Goal: Transaction & Acquisition: Purchase product/service

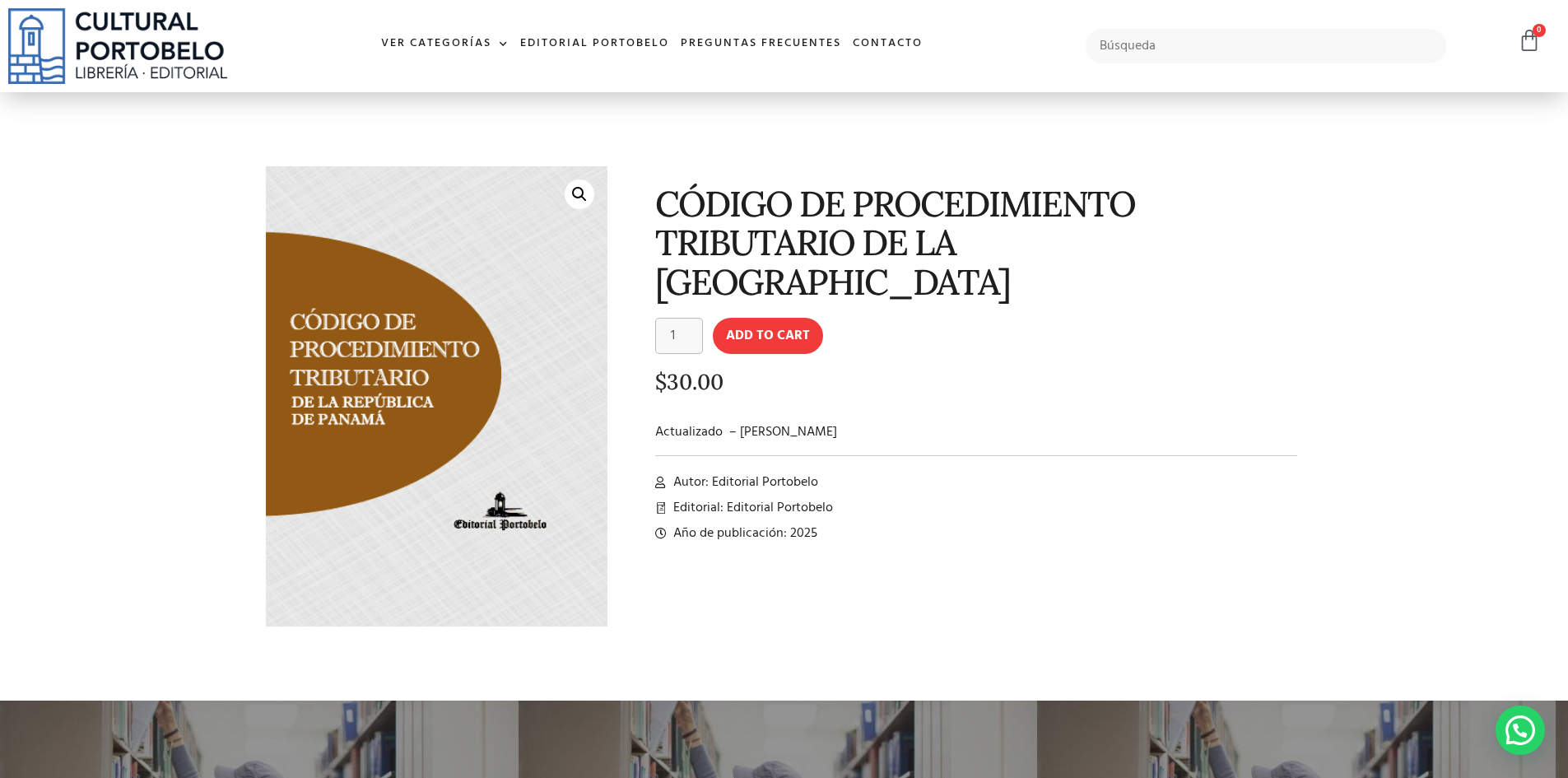
click at [478, 502] on img at bounding box center [436, 397] width 342 height 460
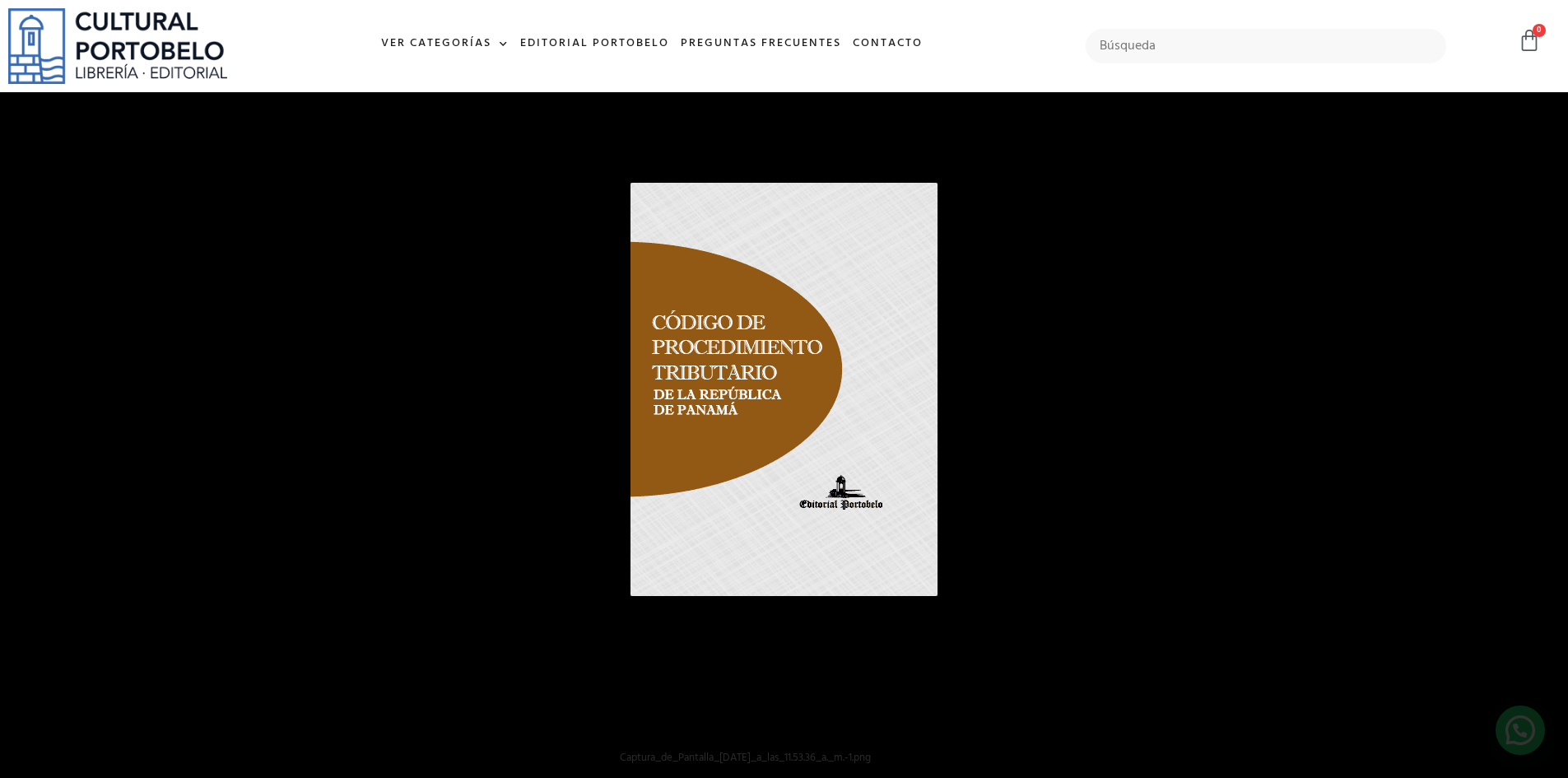
scroll to position [713, 0]
click at [969, 448] on div "1 / 1" at bounding box center [784, 389] width 1453 height 663
click at [736, 395] on img at bounding box center [784, 389] width 307 height 413
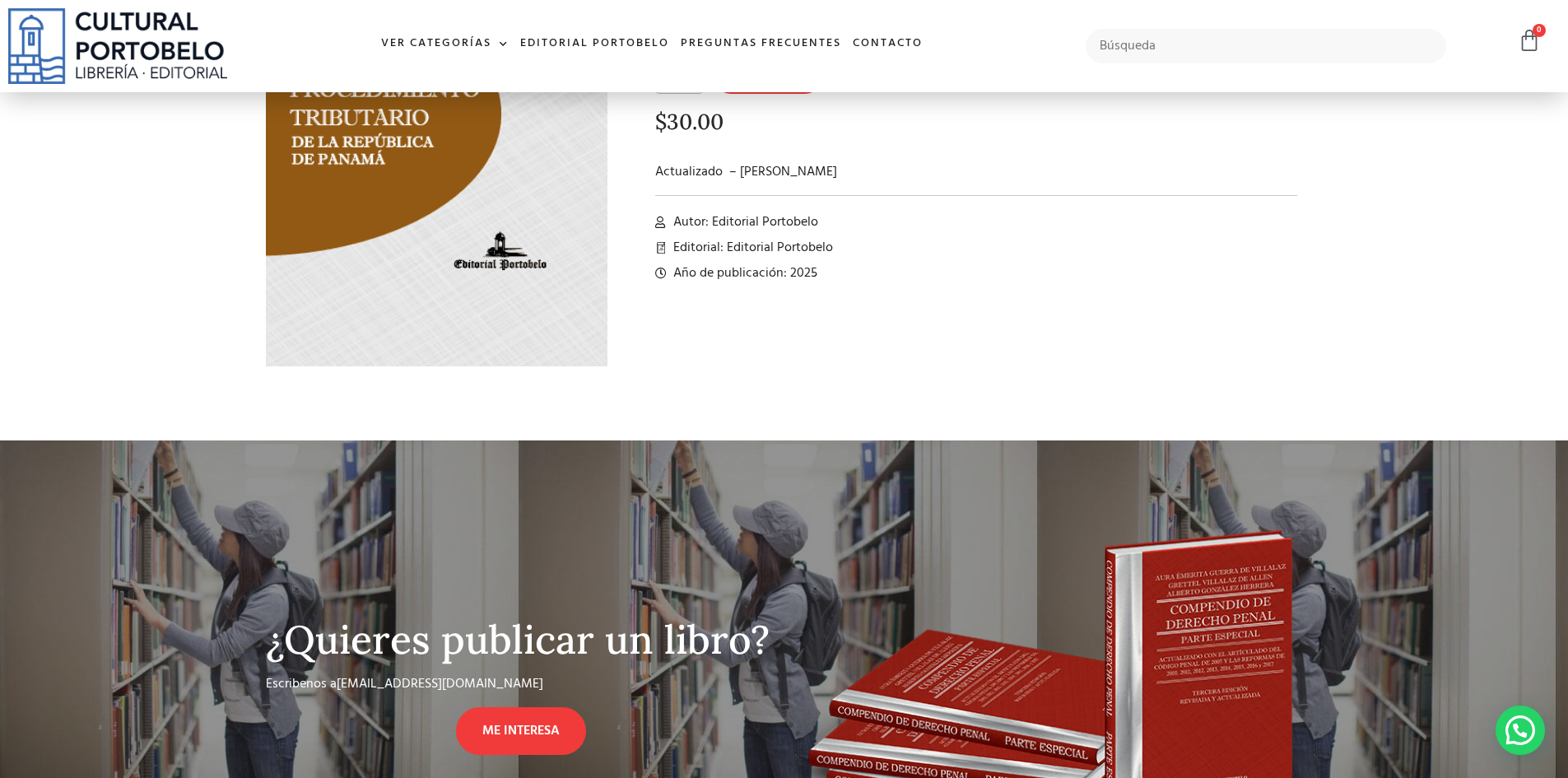
scroll to position [0, 0]
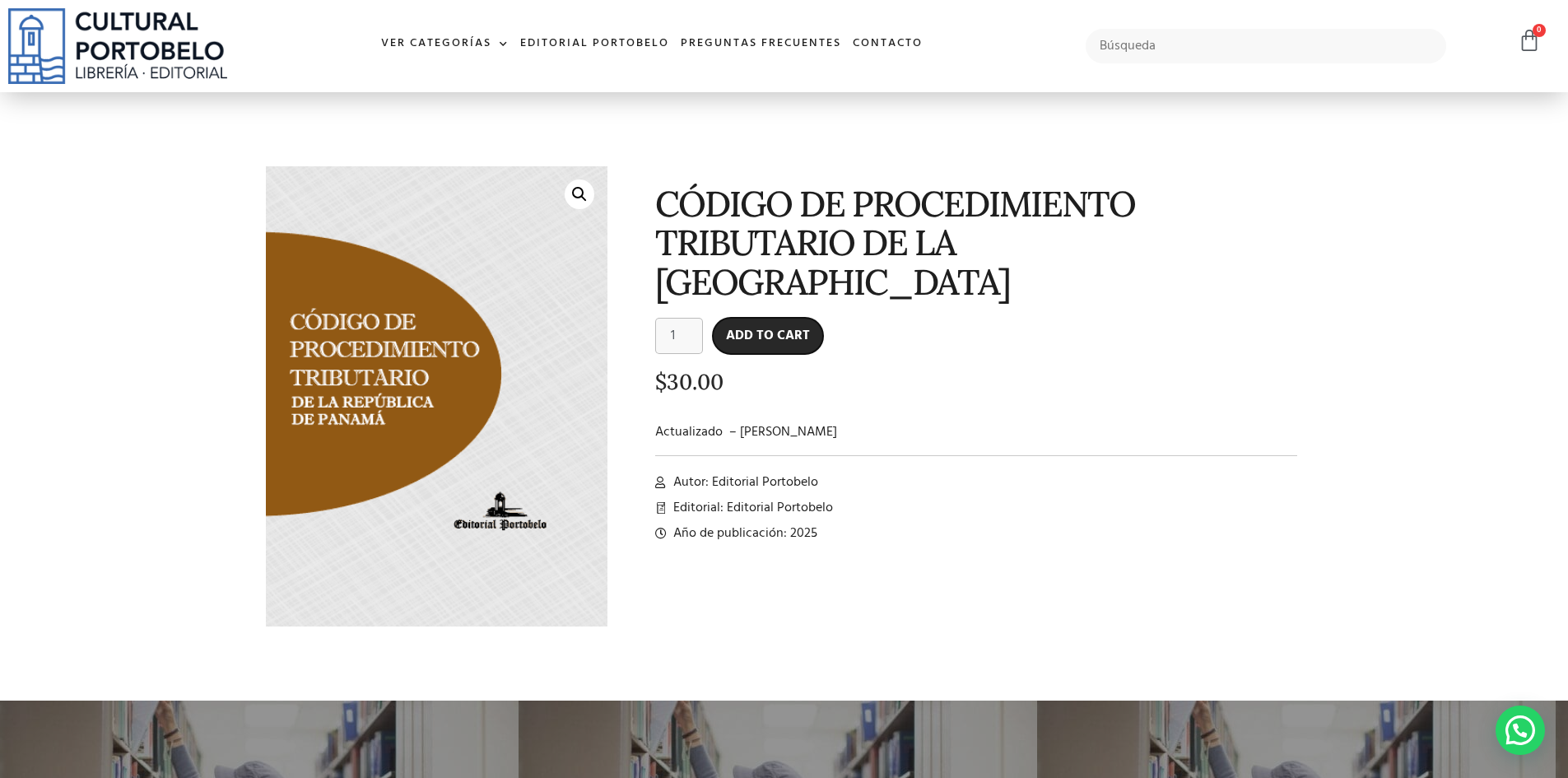
click at [760, 335] on button "Add to cart" at bounding box center [768, 335] width 111 height 36
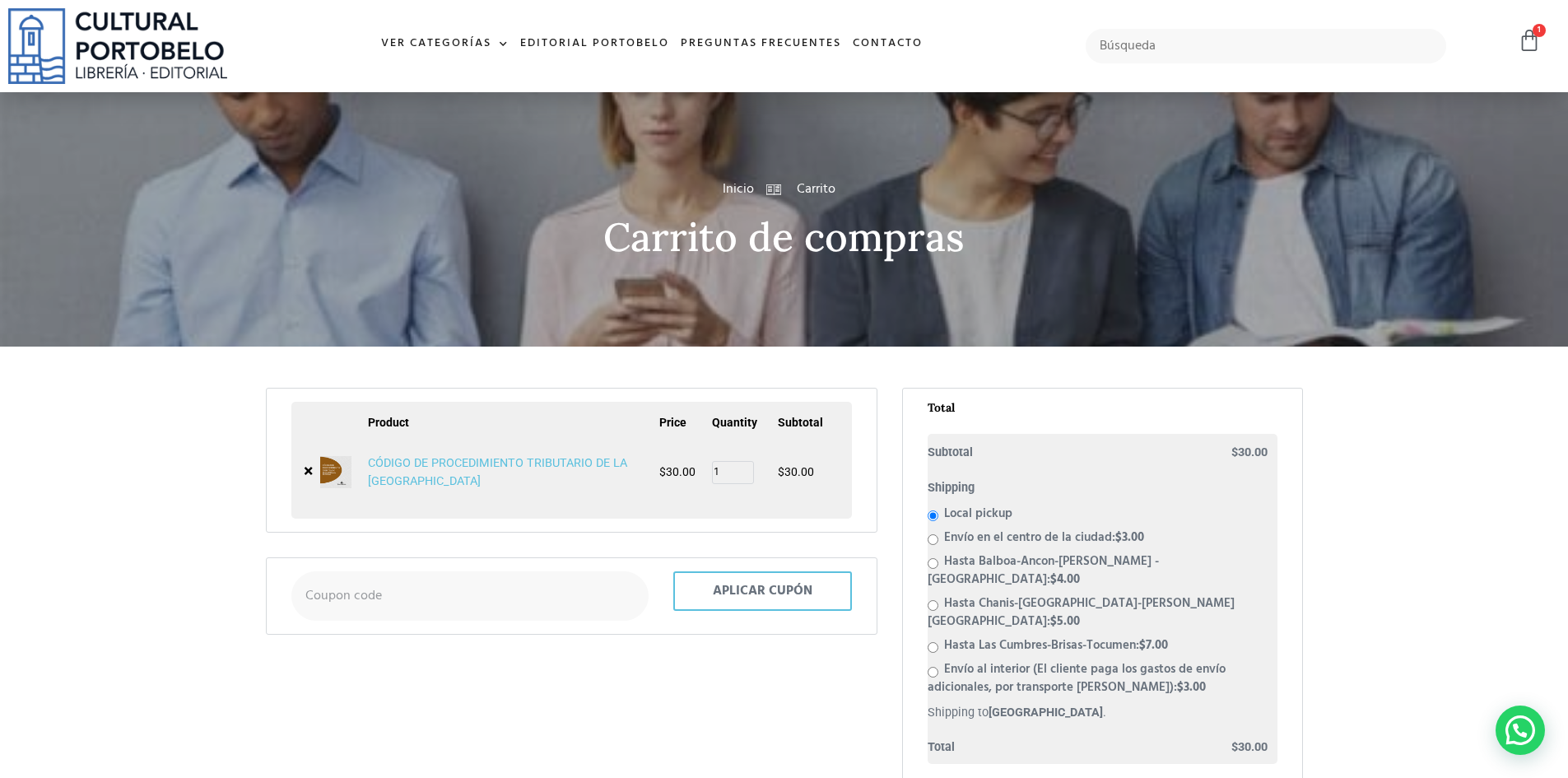
click at [1023, 535] on label "Envío en el centro de la ciudad: $ 3.00" at bounding box center [1044, 537] width 200 height 19
click at [938, 535] on input "Envío en el centro de la ciudad: $ 3.00" at bounding box center [933, 540] width 11 height 11
radio input "true"
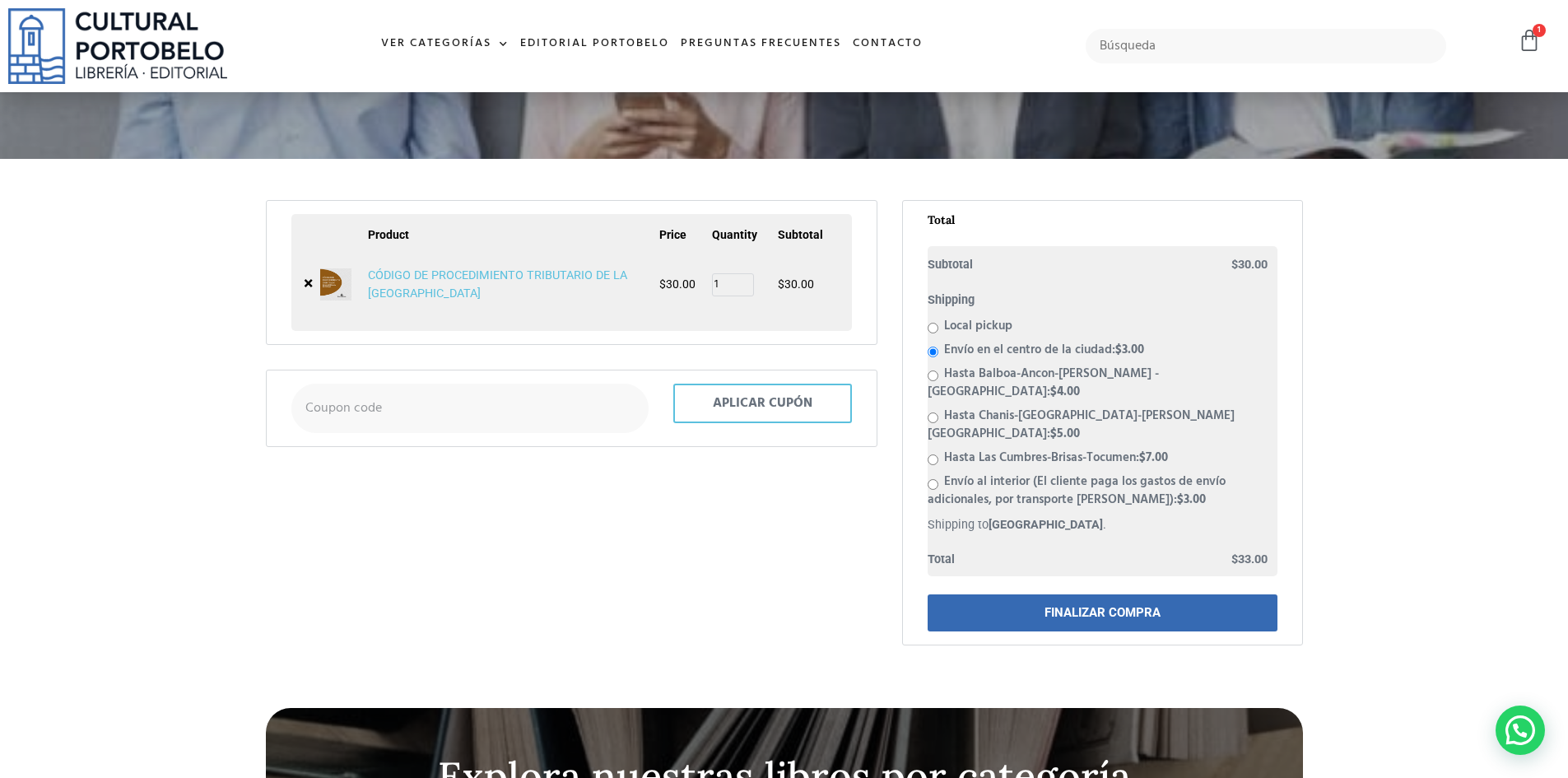
scroll to position [220, 0]
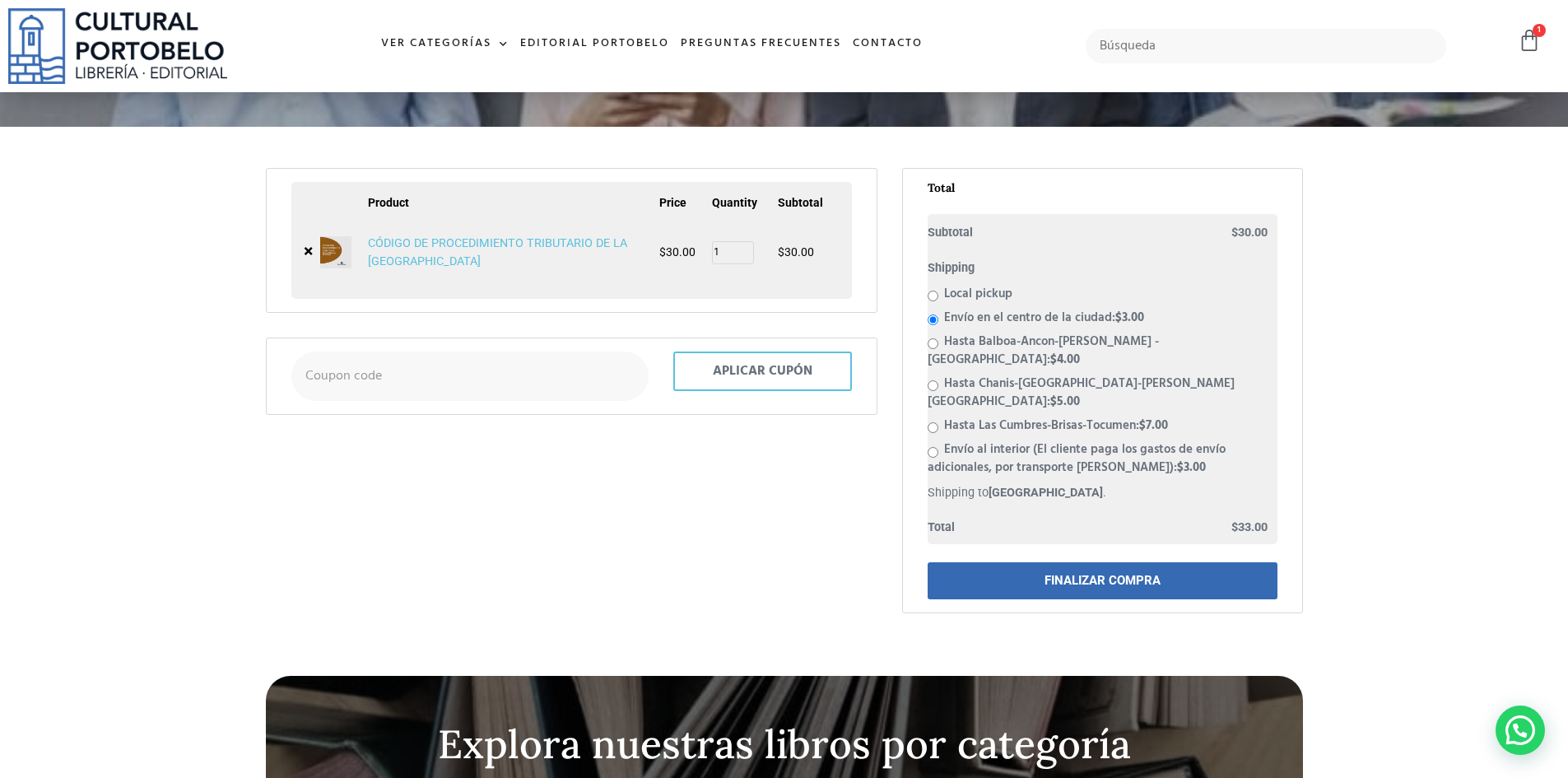
click at [1020, 562] on link "FINALIZAR COMPRA" at bounding box center [1102, 581] width 350 height 37
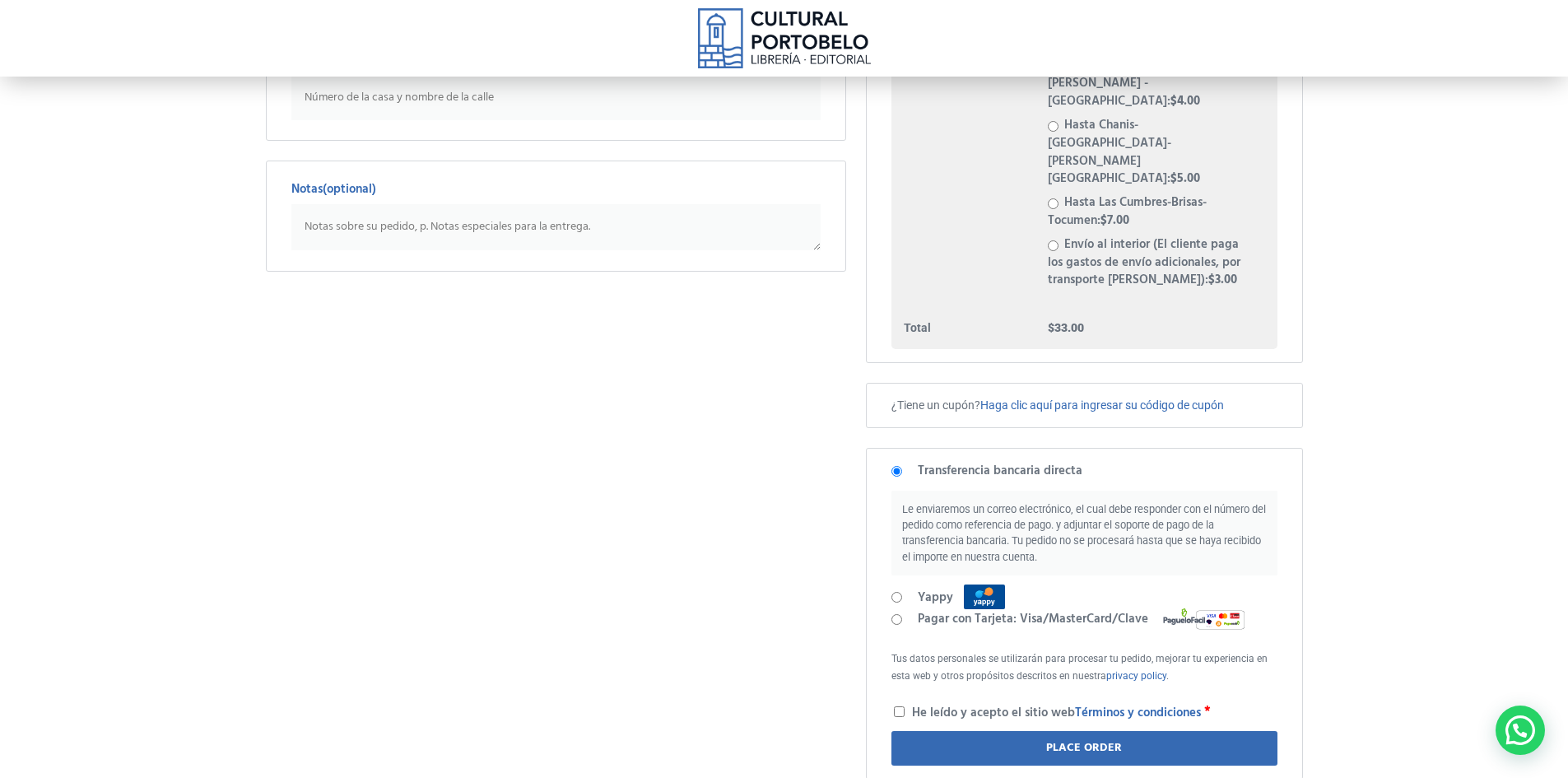
scroll to position [439, 0]
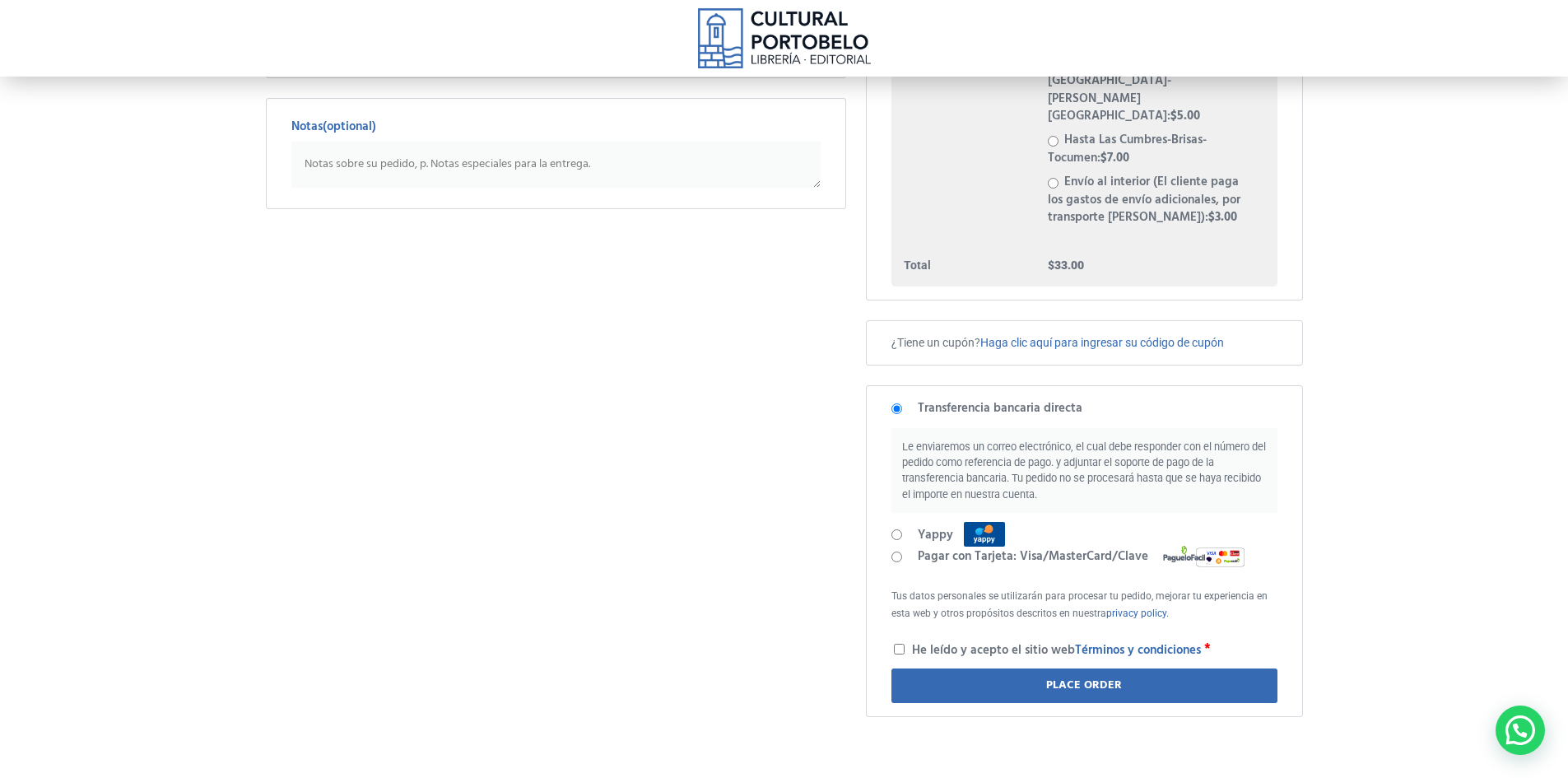
click at [939, 547] on label "Pagar con Tarjeta: Visa/MasterCard/Clave" at bounding box center [1084, 557] width 334 height 19
click at [903, 551] on input "Pagar con Tarjeta: Visa/MasterCard/Clave" at bounding box center [896, 557] width 11 height 11
radio input "true"
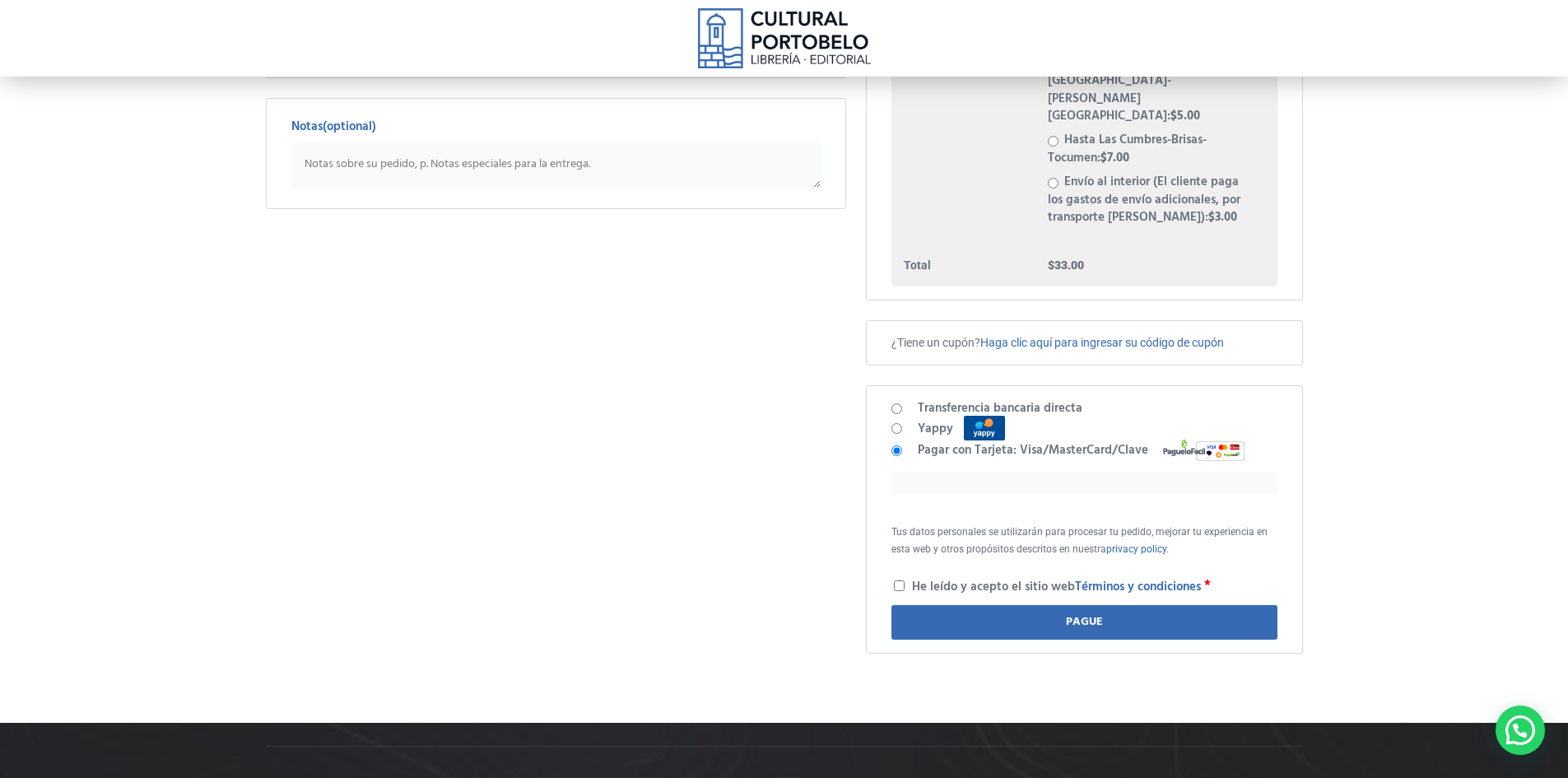
click at [902, 581] on input "He leído y acepto el sitio web Términos y condiciones *" at bounding box center [899, 586] width 11 height 11
checkbox input "true"
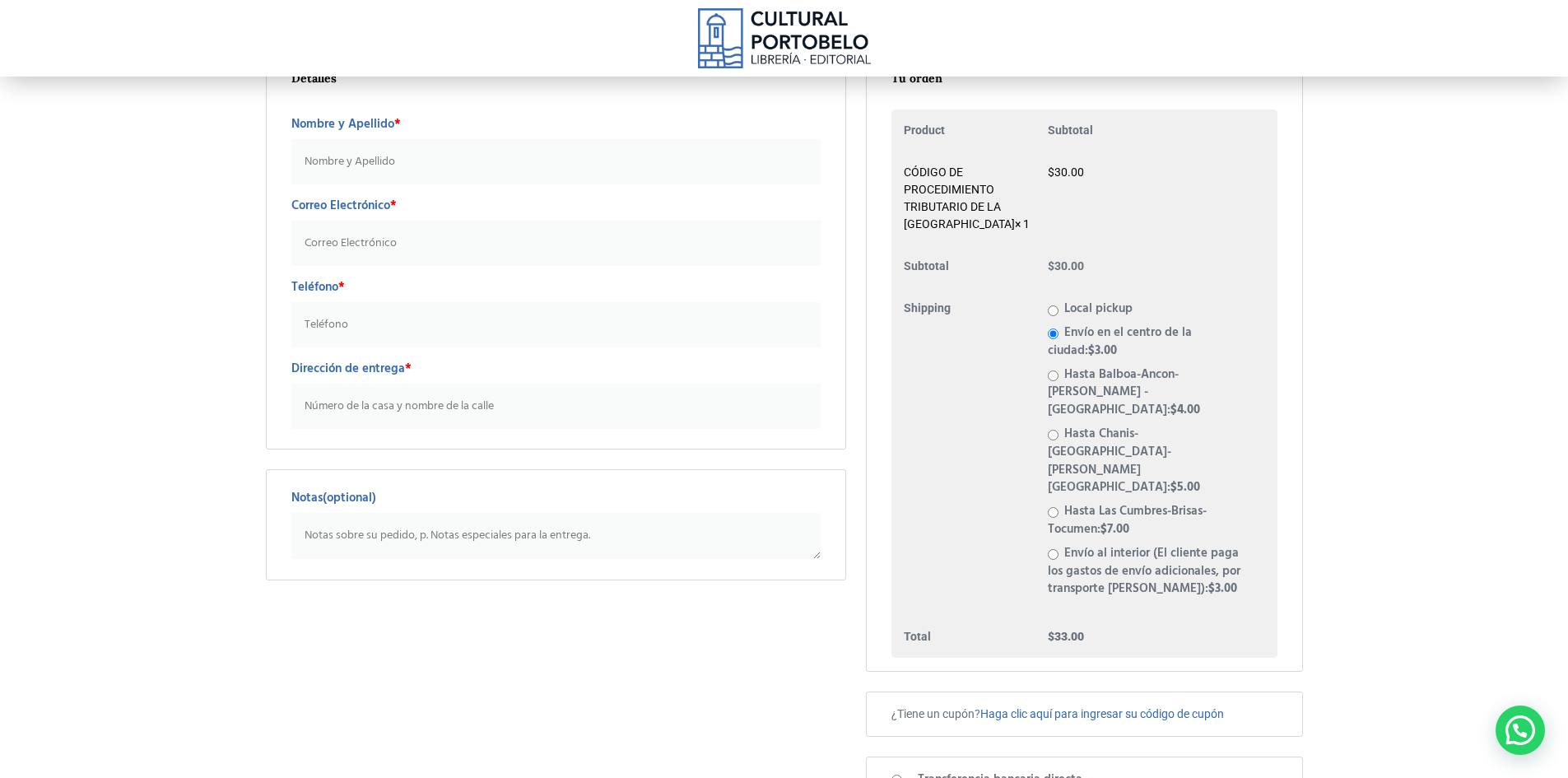
scroll to position [0, 0]
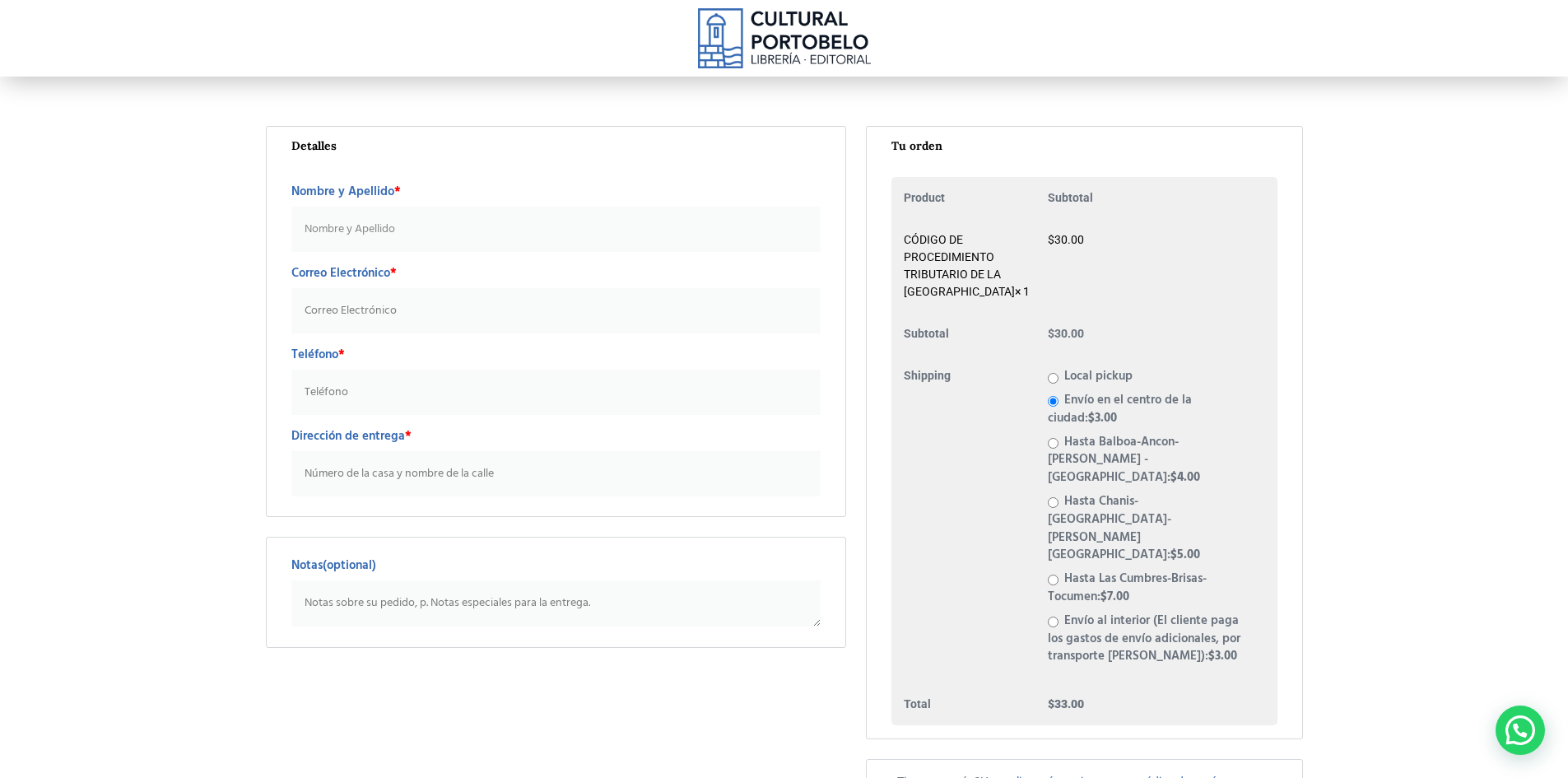
click at [368, 241] on input "Nombre y Apellido *" at bounding box center [556, 228] width 530 height 45
type input "Fernando Cardenas"
type input "fercardenas543@gmail.com"
type input "68454107"
type input "O"
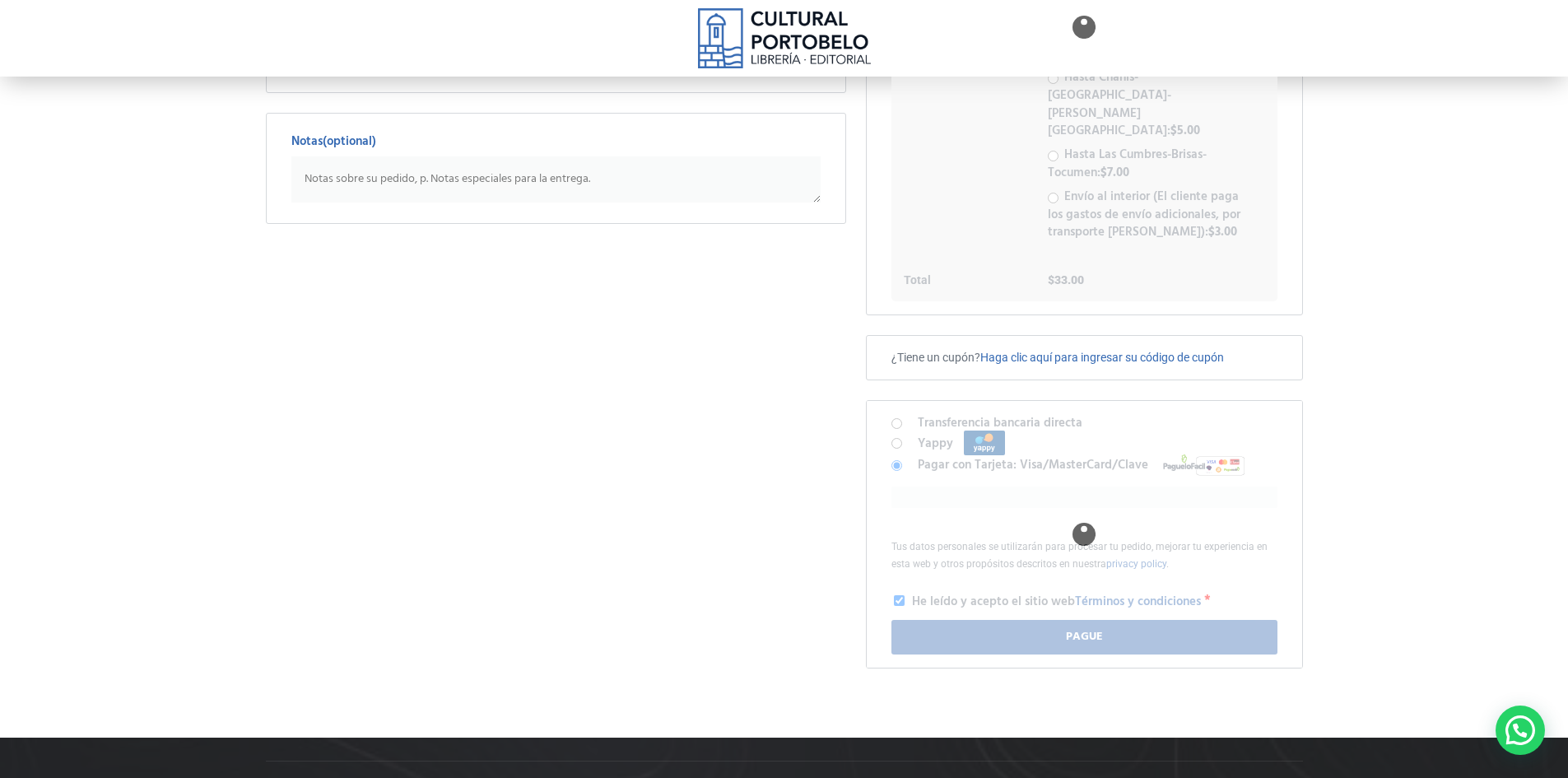
scroll to position [439, 0]
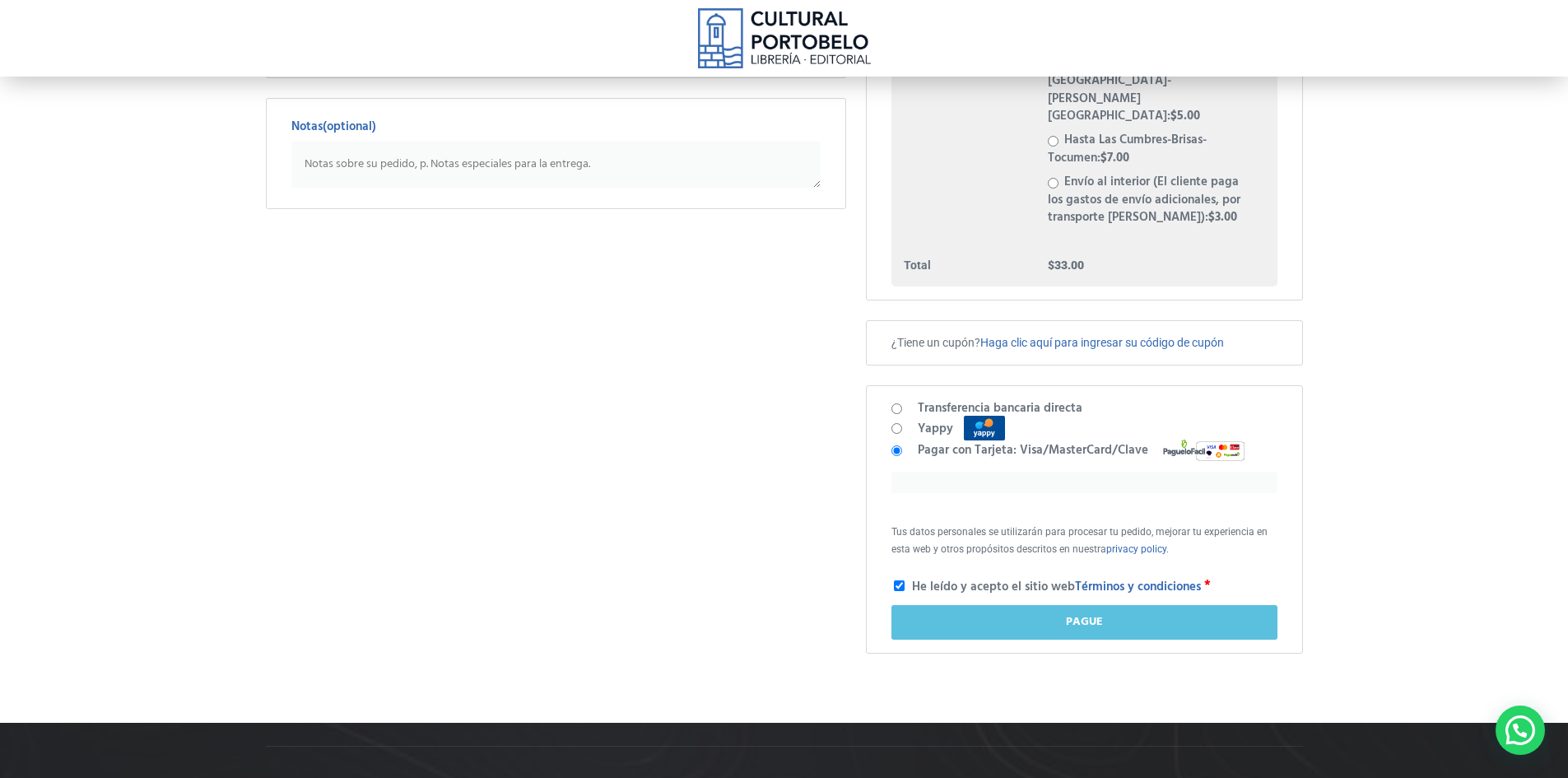
type input "Plaza Nikos de tumba muerto frente a grupo silava de condado"
click at [1059, 605] on button "Pague" at bounding box center [1083, 622] width 385 height 35
